Goal: Task Accomplishment & Management: Manage account settings

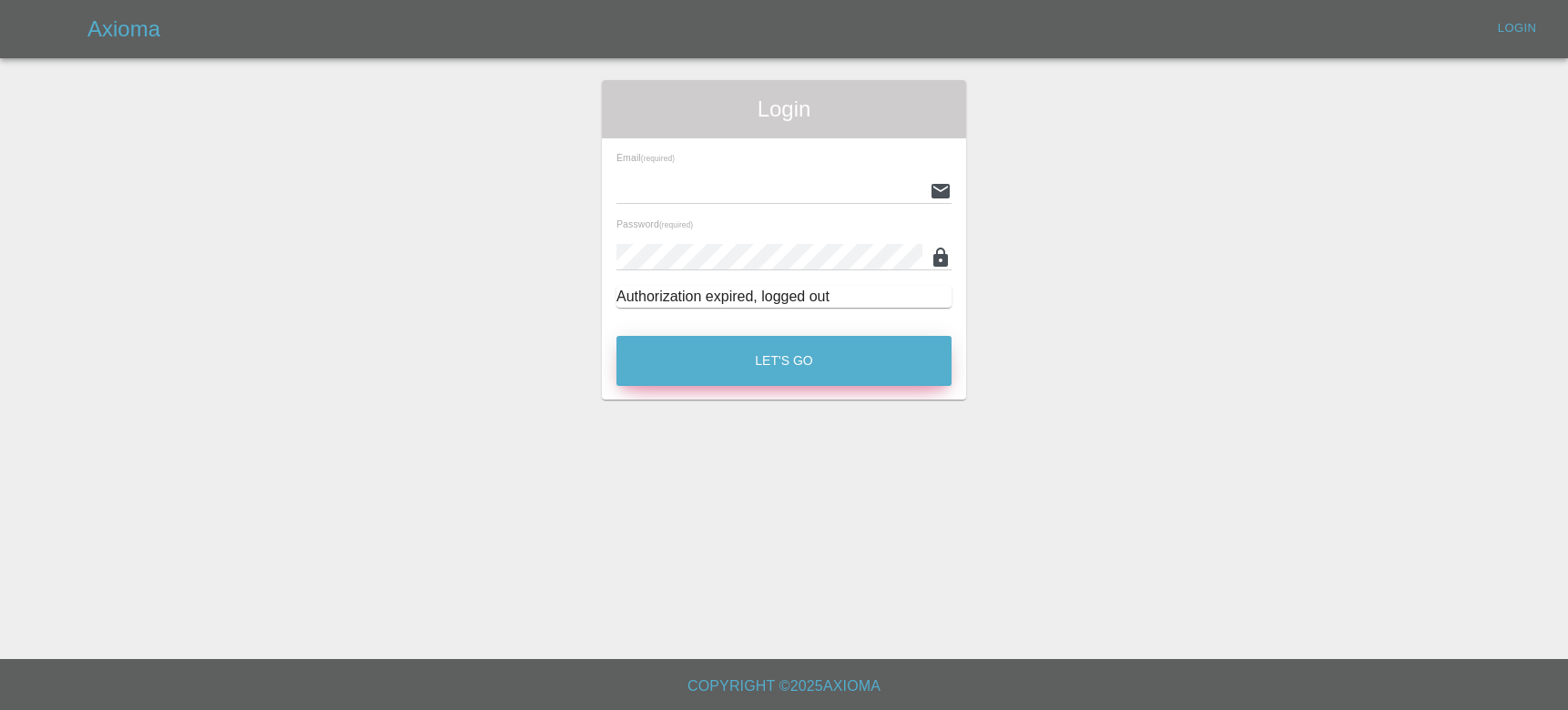
type input "[EMAIL_ADDRESS][DOMAIN_NAME]"
click at [847, 361] on button "Let's Go" at bounding box center [784, 361] width 335 height 50
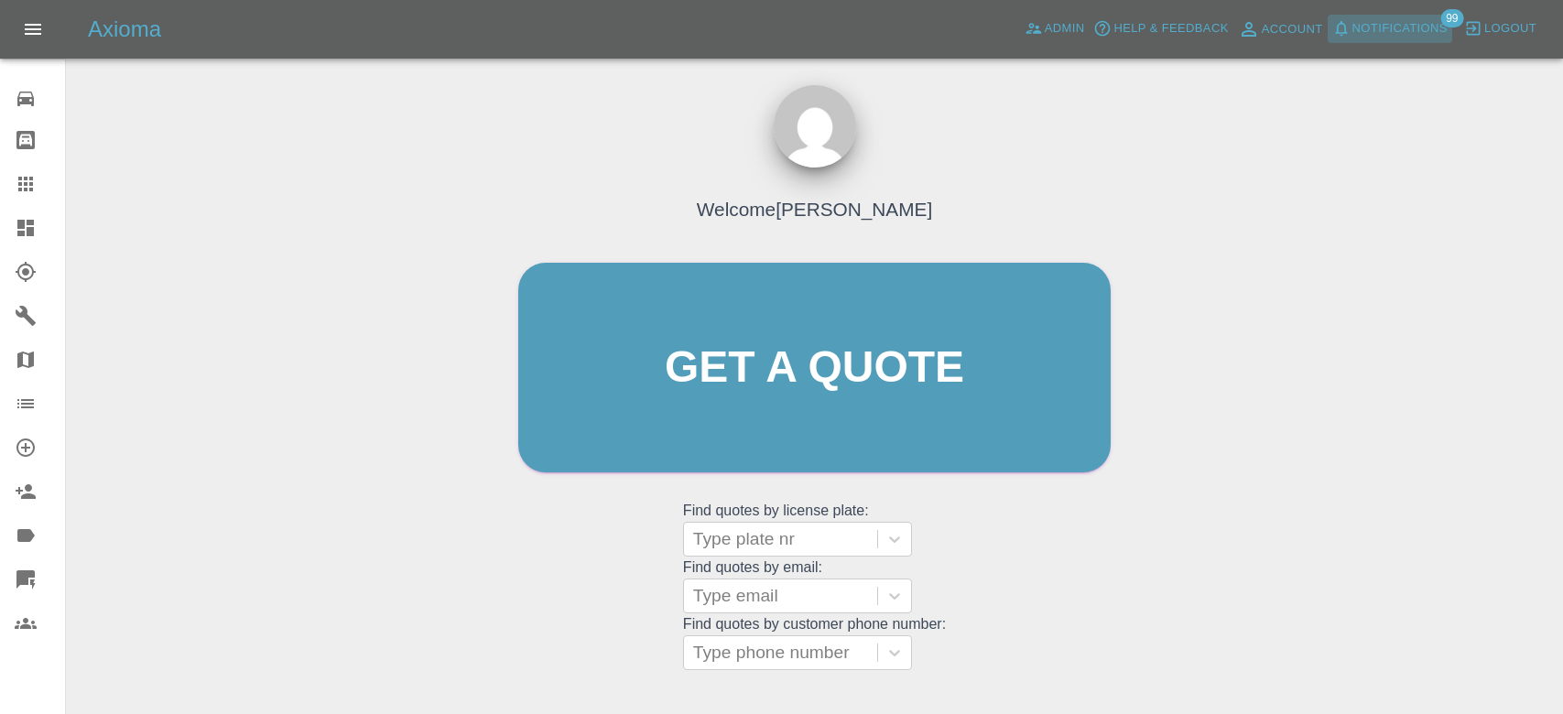
click at [1377, 30] on span "Notifications" at bounding box center [1399, 28] width 95 height 21
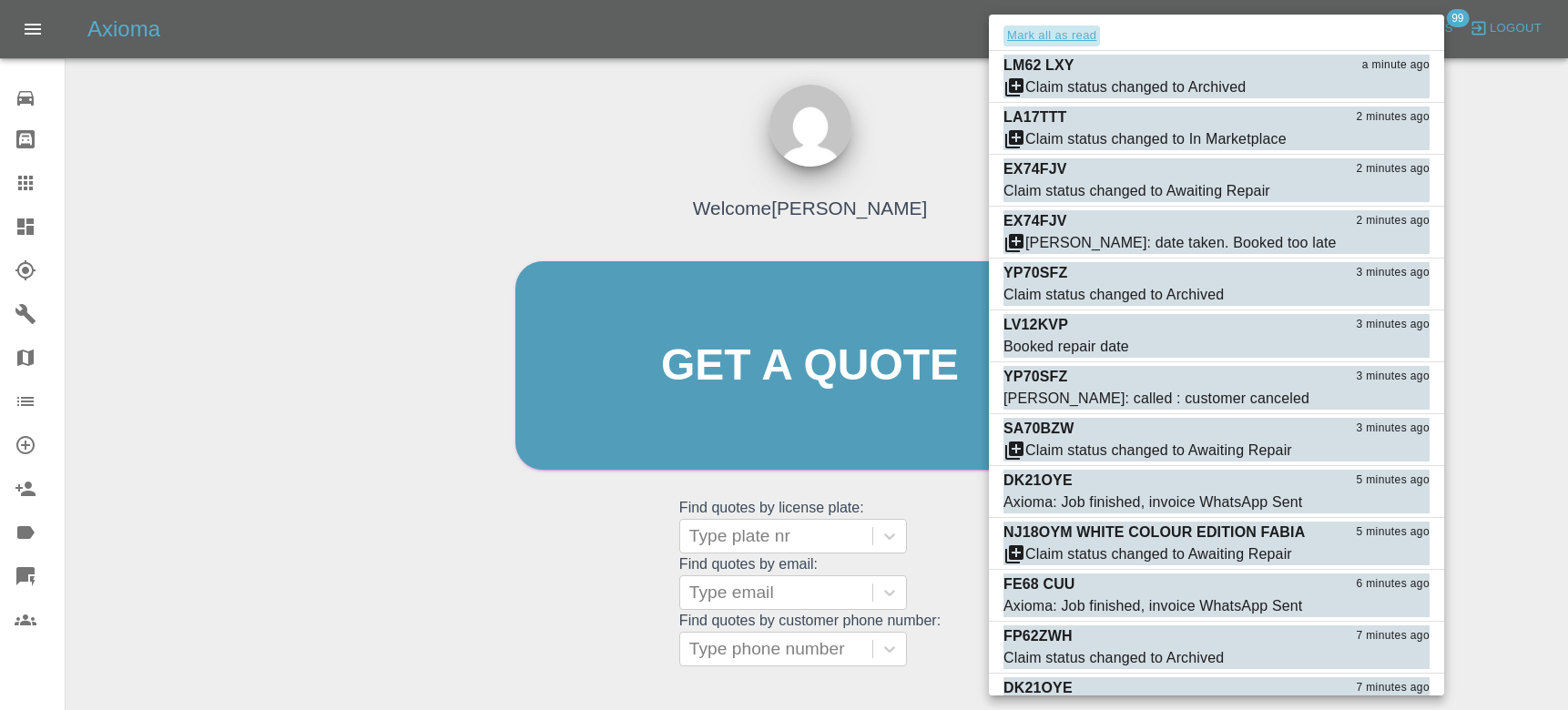
click at [1042, 41] on button "Mark all as read" at bounding box center [1051, 36] width 96 height 21
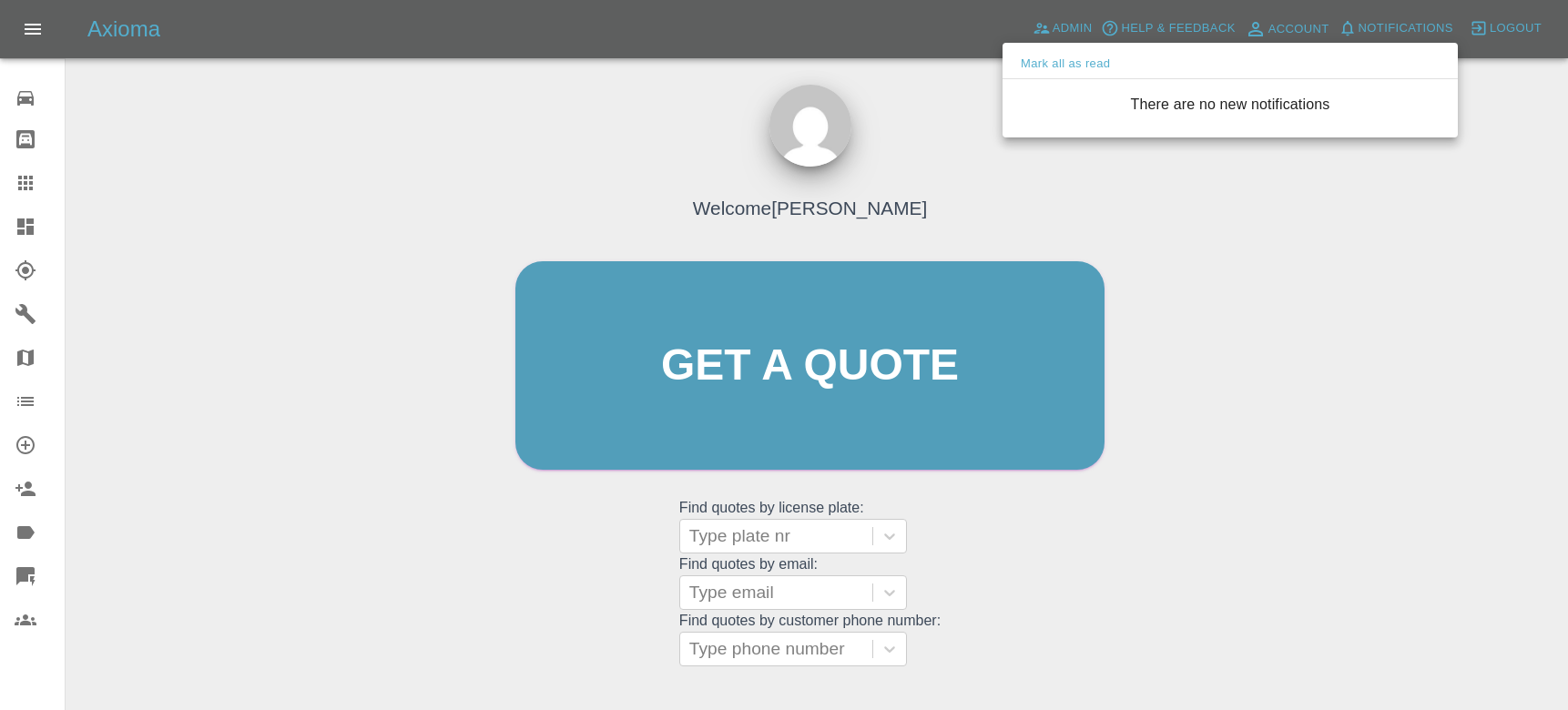
drag, startPoint x: 967, startPoint y: 76, endPoint x: 983, endPoint y: 65, distance: 19.4
click at [967, 77] on div at bounding box center [784, 355] width 1568 height 710
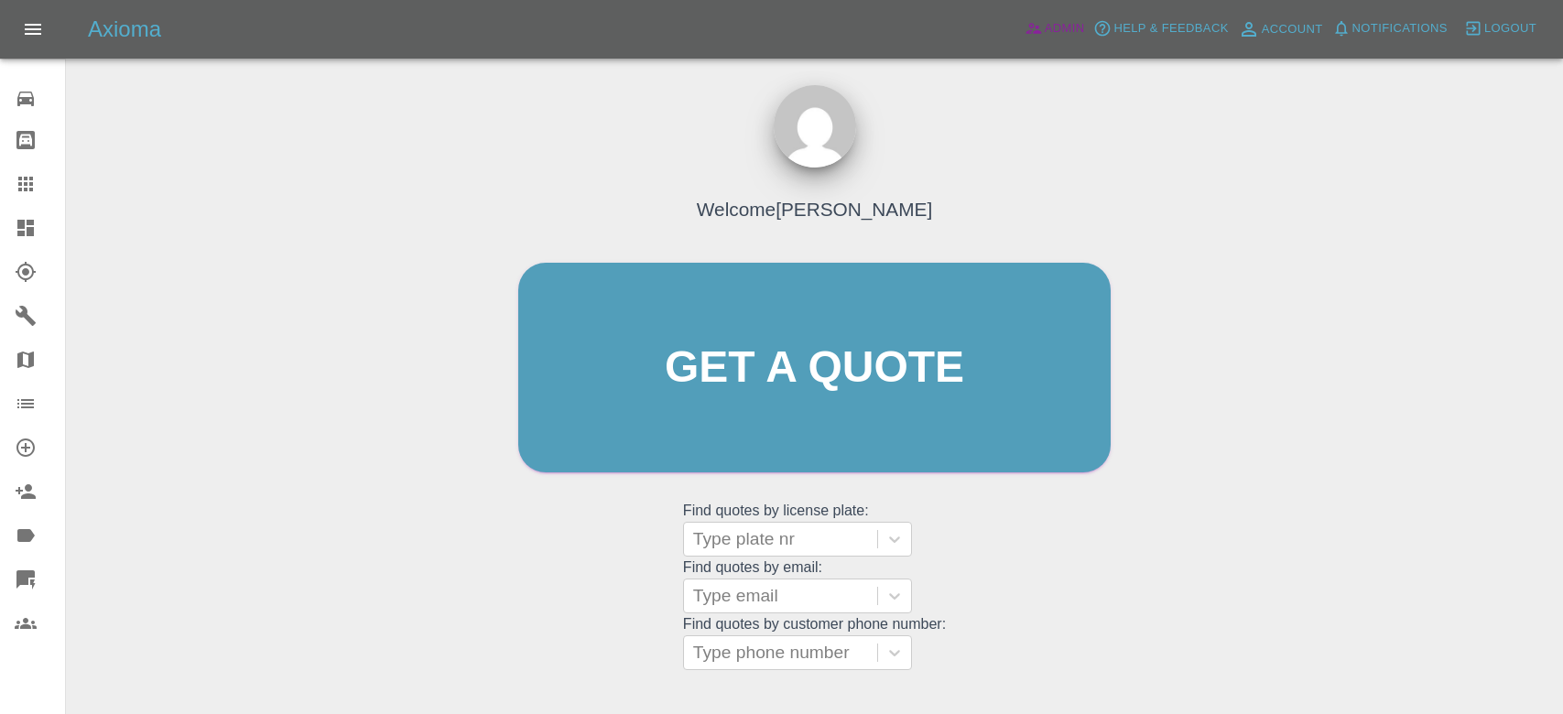
click at [1029, 29] on icon at bounding box center [1034, 28] width 18 height 18
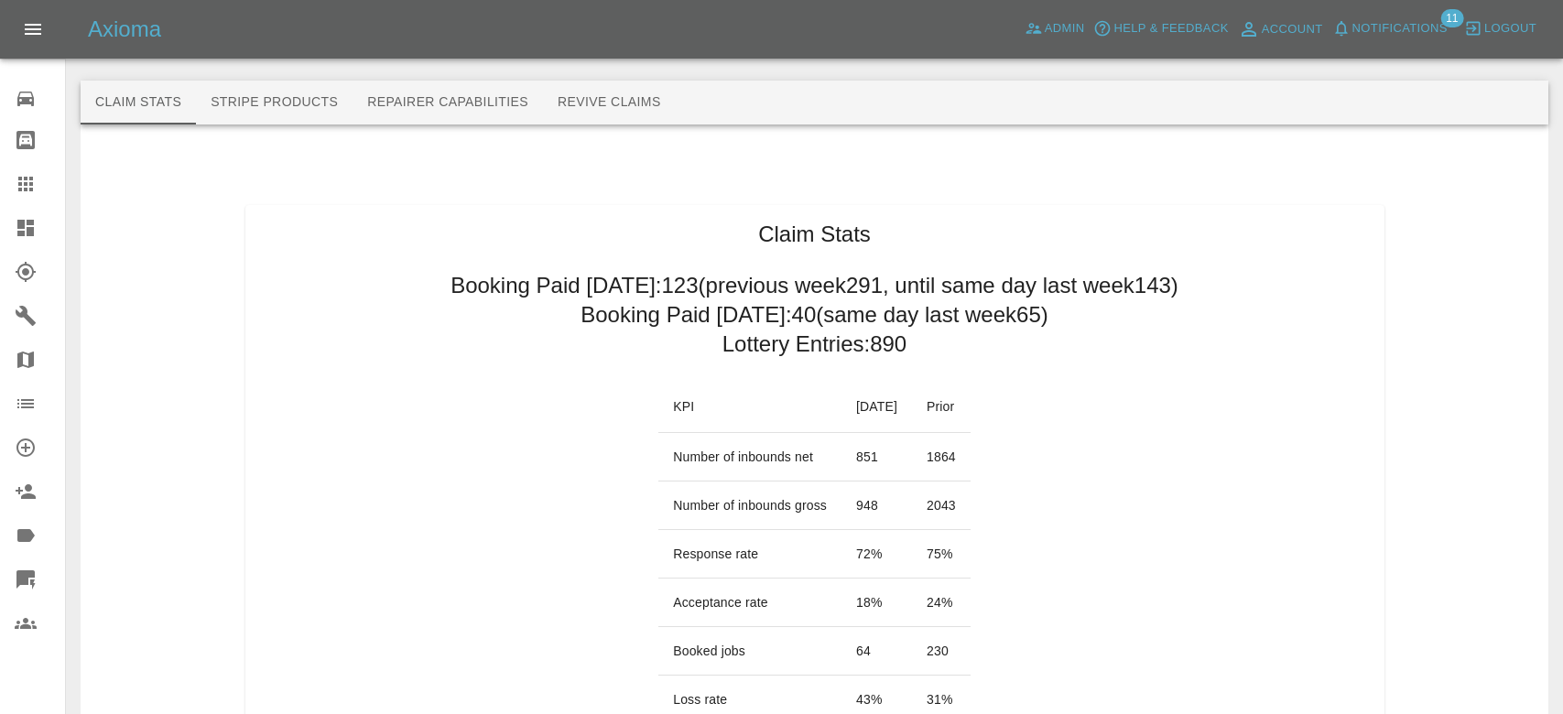
click at [1417, 24] on span "Notifications" at bounding box center [1399, 28] width 95 height 21
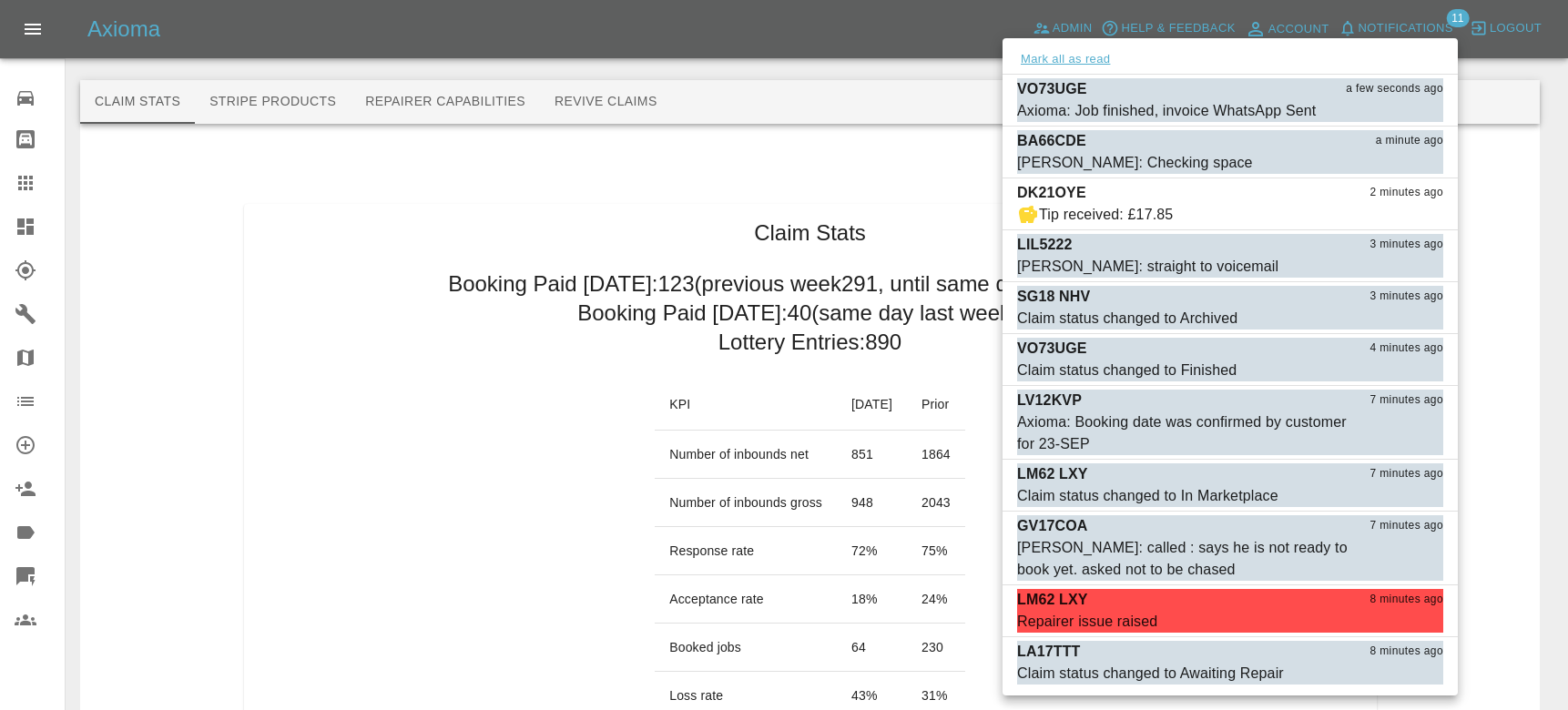
click at [1098, 56] on button "Mark all as read" at bounding box center [1065, 59] width 96 height 21
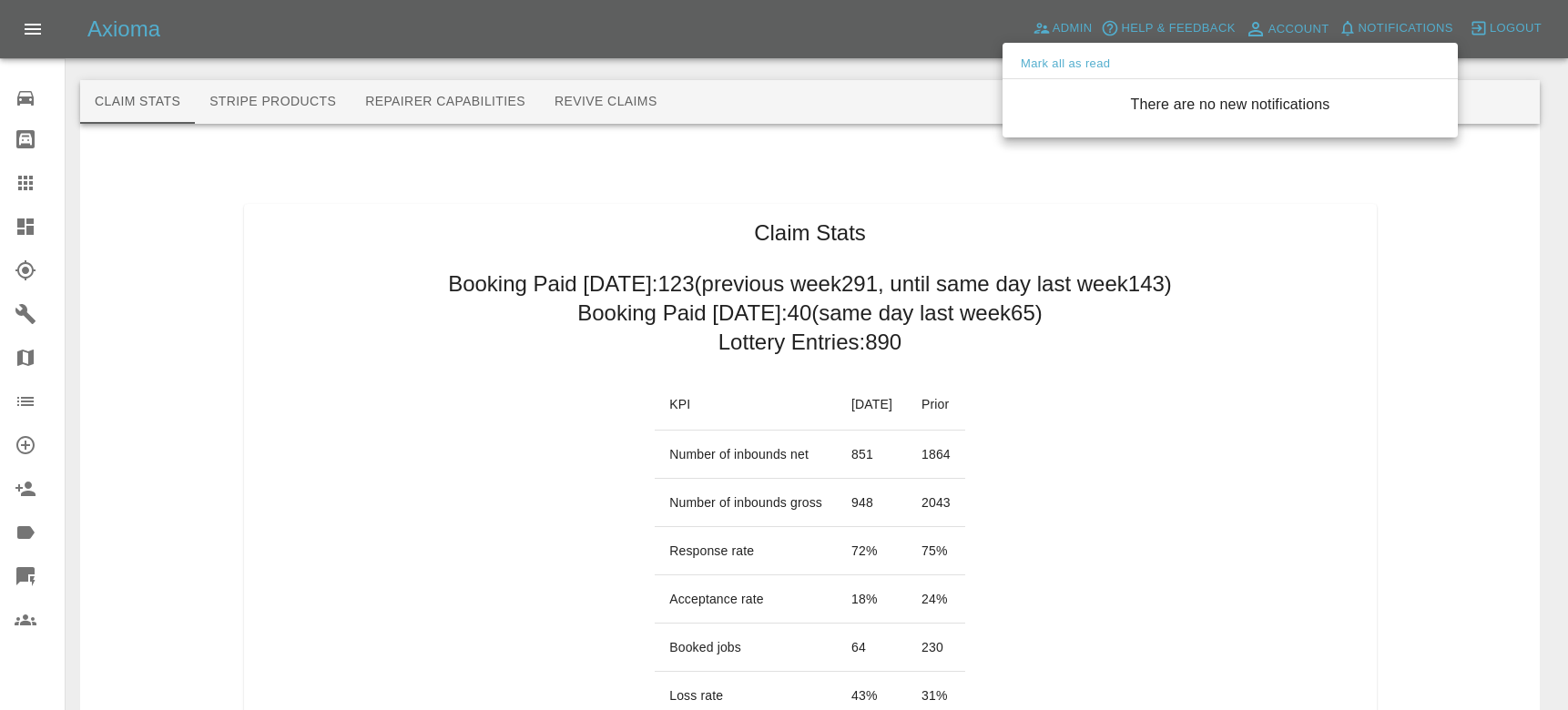
click at [1126, 299] on div at bounding box center [784, 355] width 1568 height 710
